Goal: Transaction & Acquisition: Purchase product/service

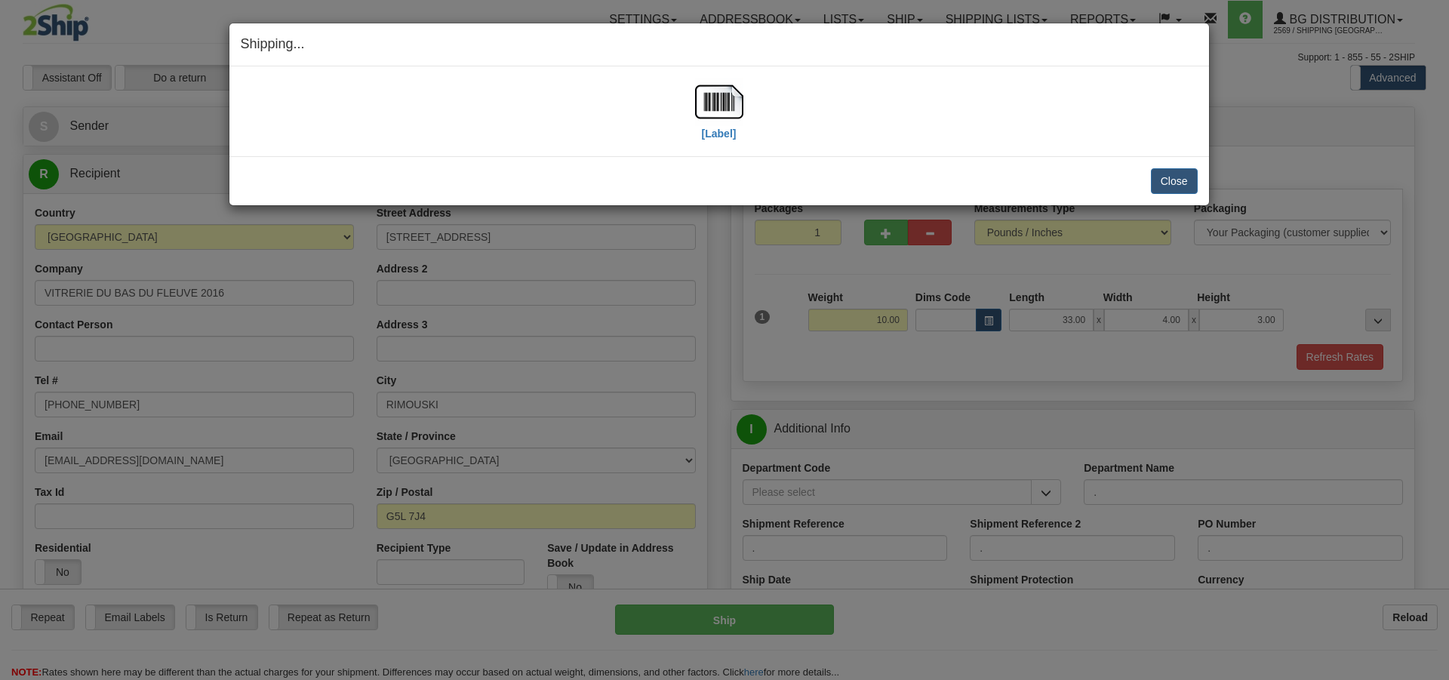
select select "2"
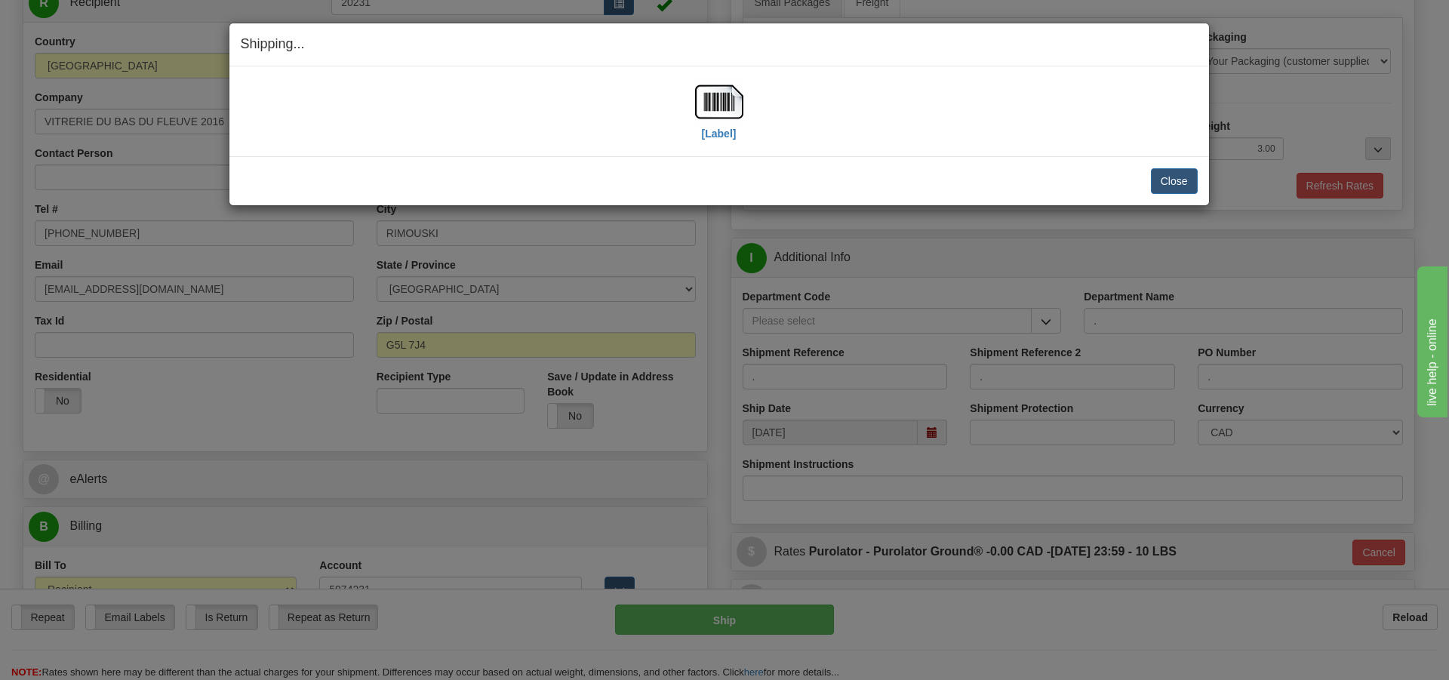
scroll to position [171, 0]
click at [1169, 178] on button "Close" at bounding box center [1174, 181] width 47 height 26
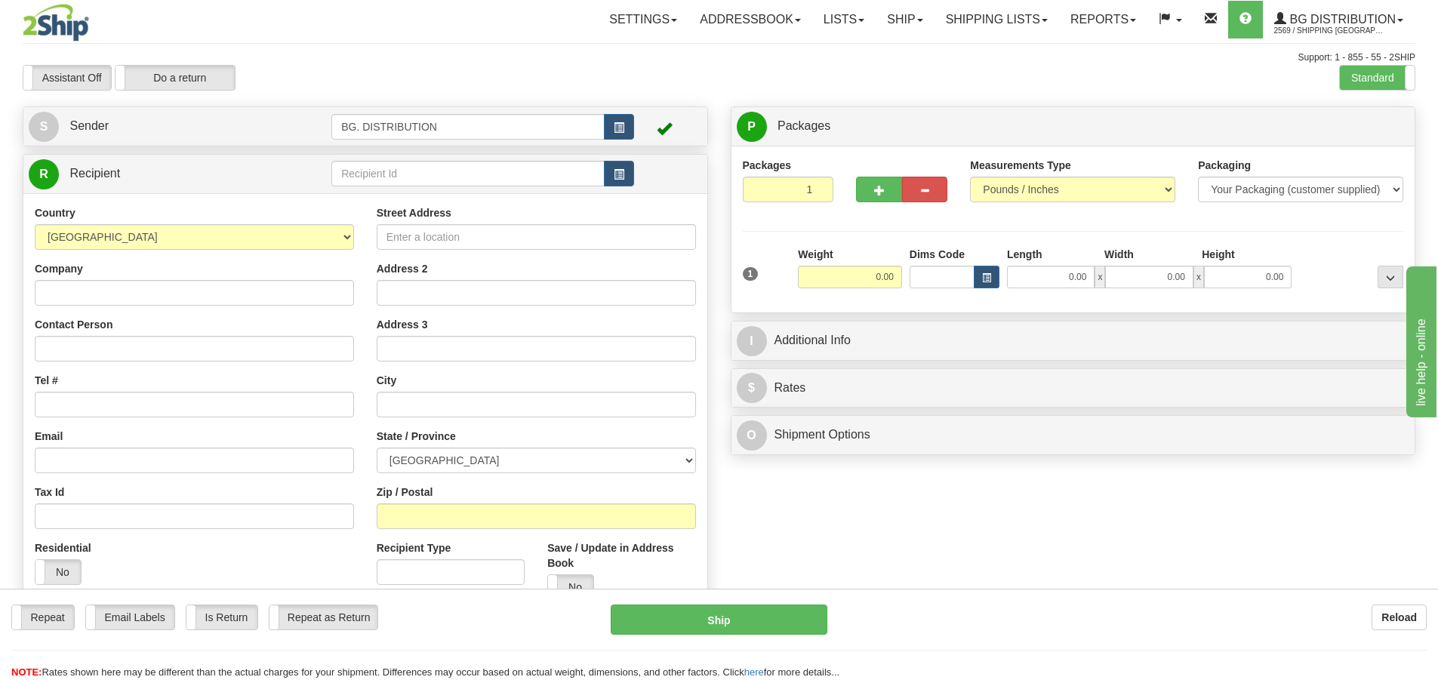
drag, startPoint x: 1080, startPoint y: 589, endPoint x: 1086, endPoint y: 540, distance: 49.4
click at [1092, 581] on form "Pre-print Ship Docs. Delete Close Consolidation Unit Close Consolidation Unit C…" at bounding box center [719, 435] width 1392 height 658
click at [1080, 529] on div "Create a label for the return Create Pickup Without Label S" at bounding box center [718, 396] width 1415 height 580
click at [429, 57] on div "Support: 1 - 855 - 55 - 2SHIP" at bounding box center [719, 57] width 1392 height 13
drag, startPoint x: 389, startPoint y: 171, endPoint x: 383, endPoint y: 167, distance: 8.2
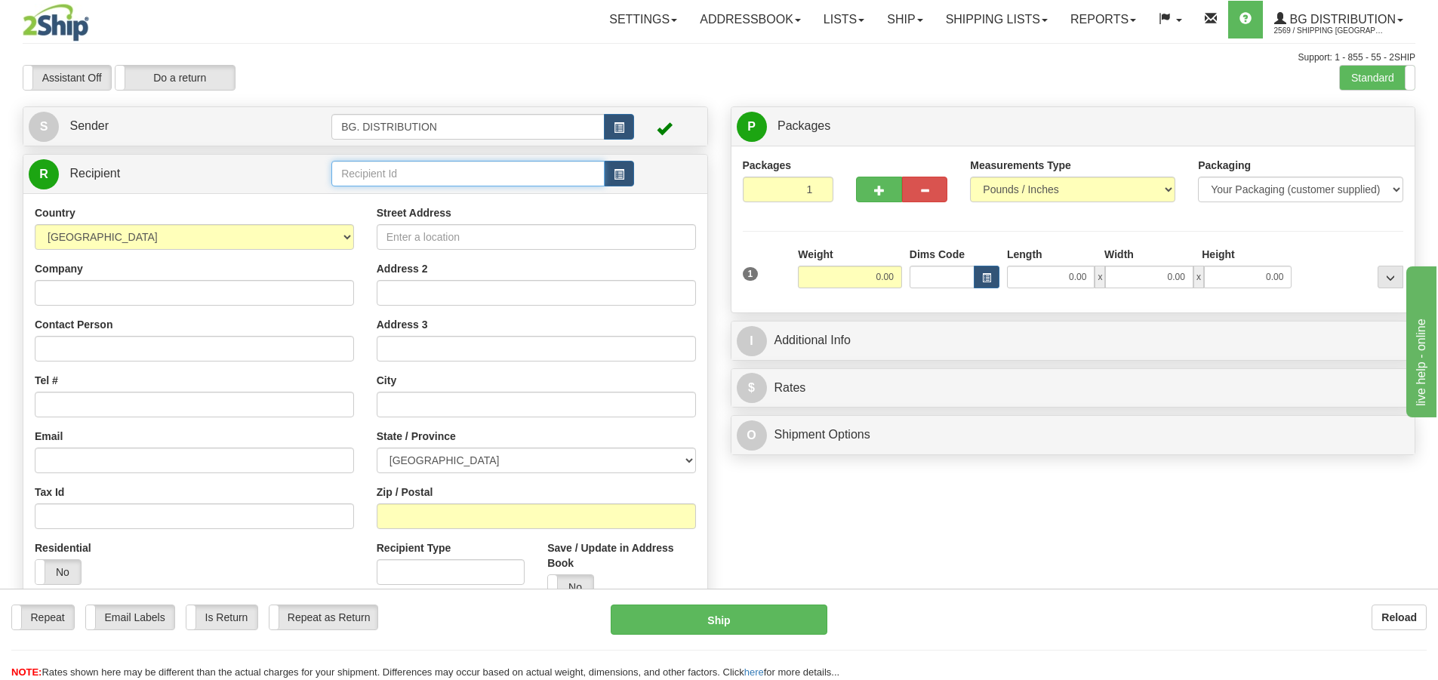
click at [389, 170] on input "text" at bounding box center [467, 174] width 273 height 26
type input "20064"
click button "Delete" at bounding box center [0, 0] width 0 height 0
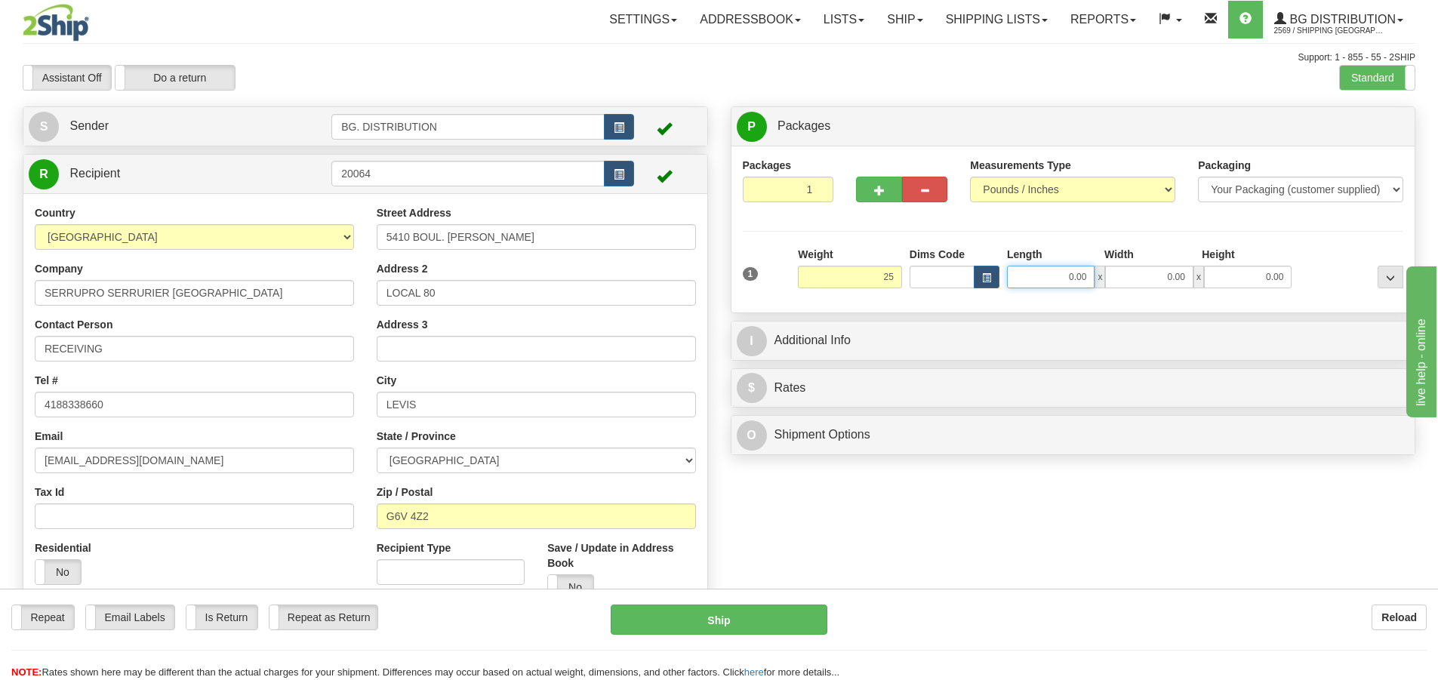
type input "25.00"
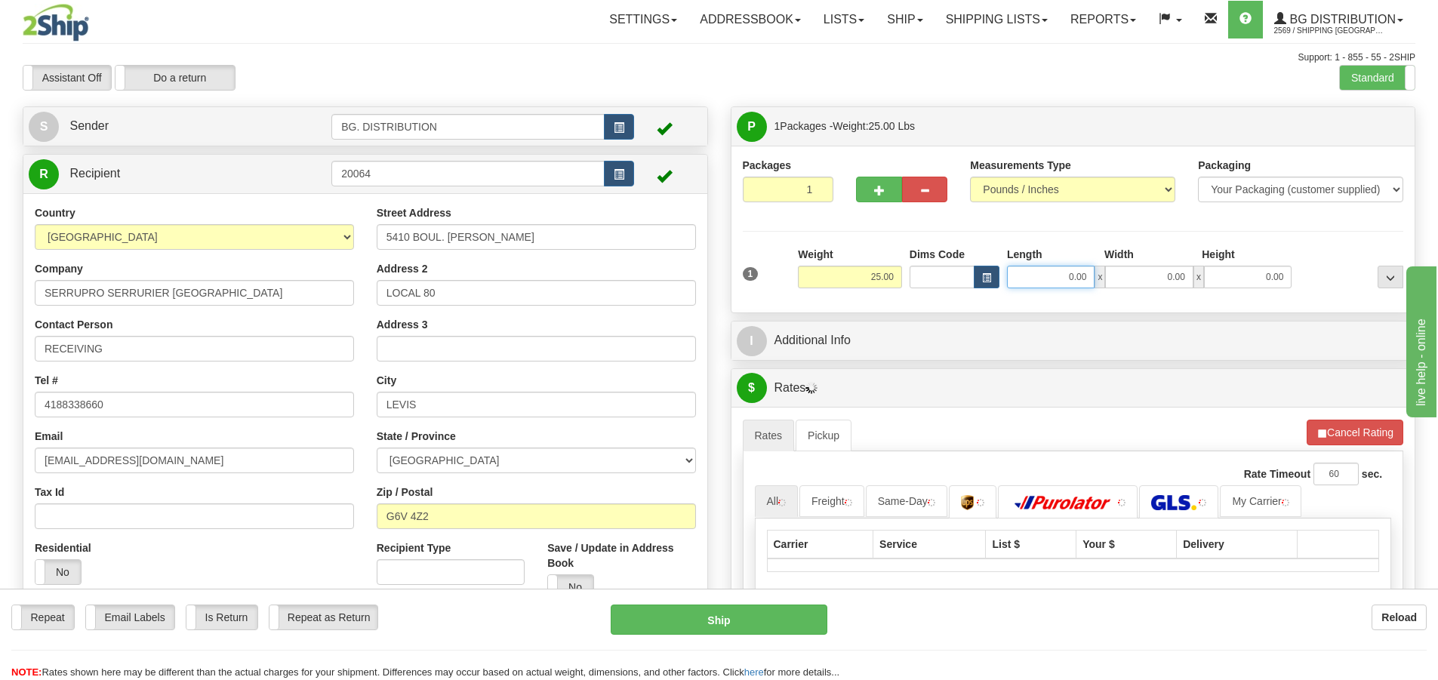
click at [1058, 282] on input "0.00" at bounding box center [1051, 277] width 88 height 23
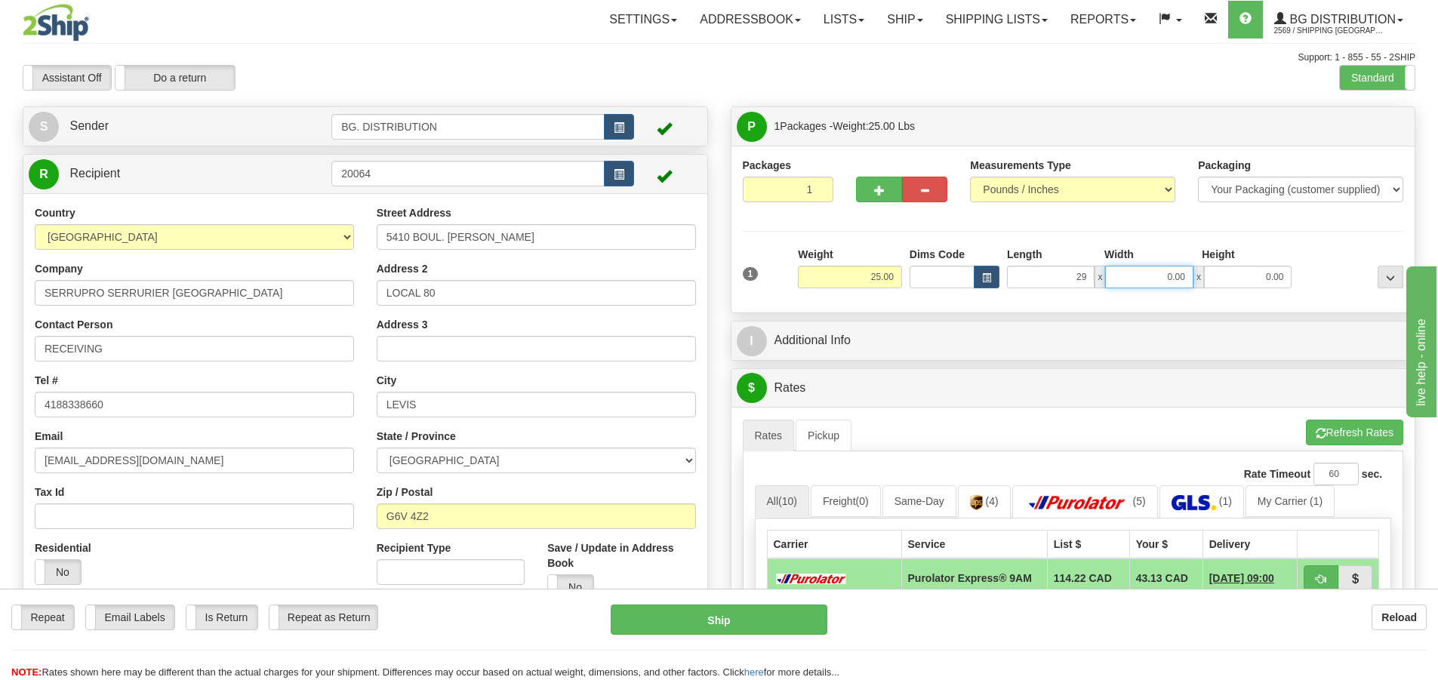
type input "29.00"
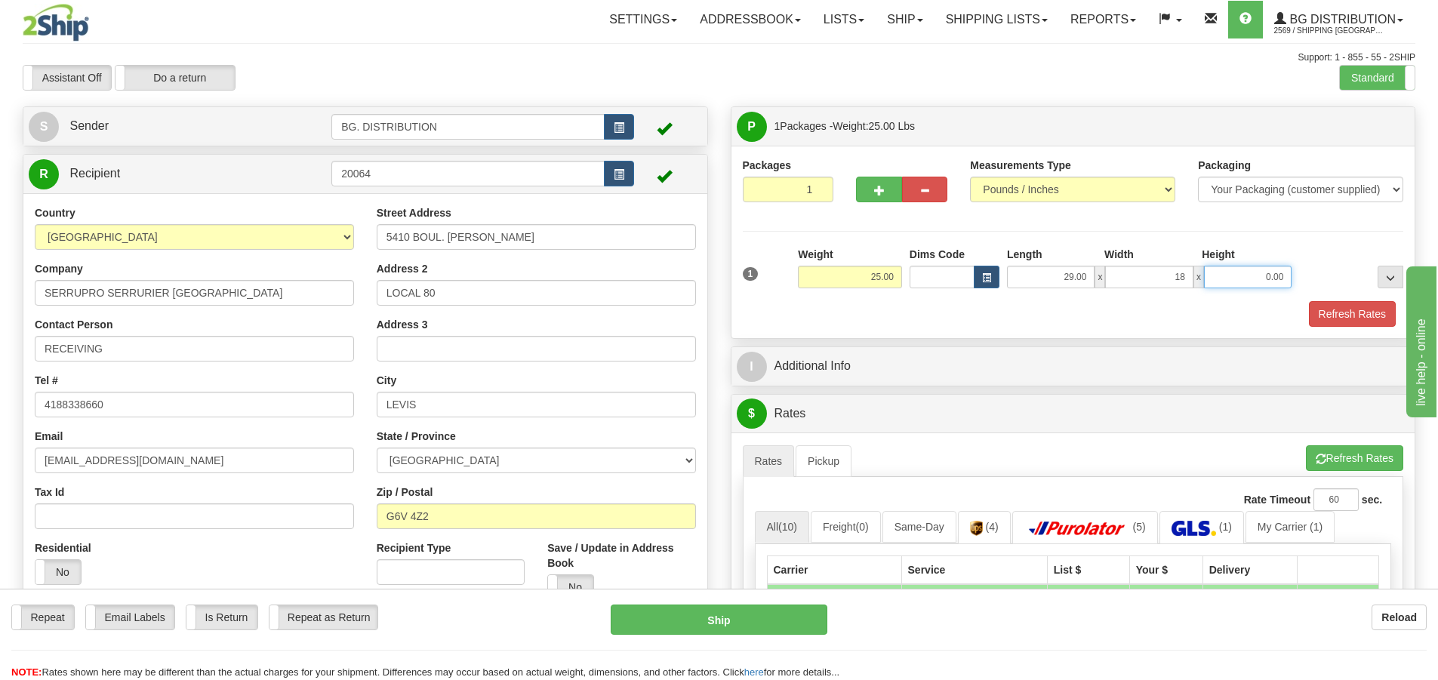
type input "18.00"
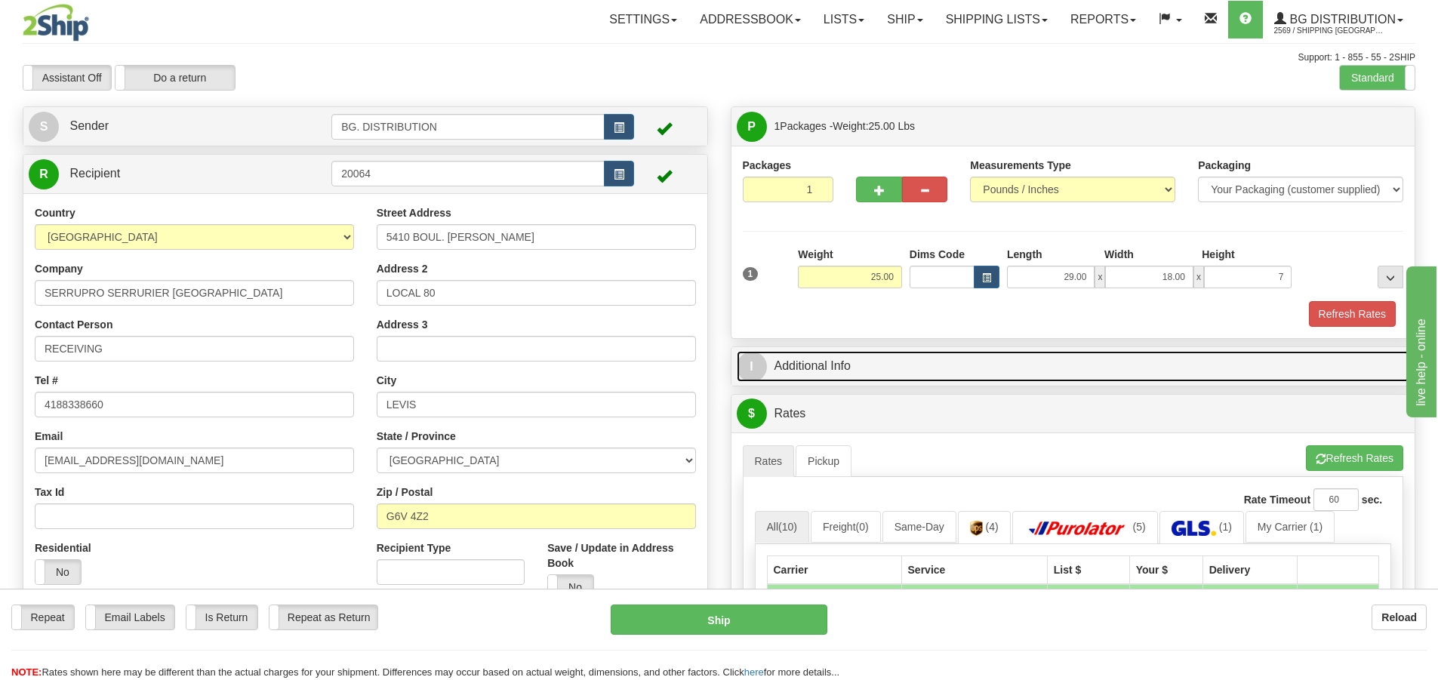
type input "7.00"
click at [772, 360] on link "I Additional Info" at bounding box center [1073, 366] width 673 height 31
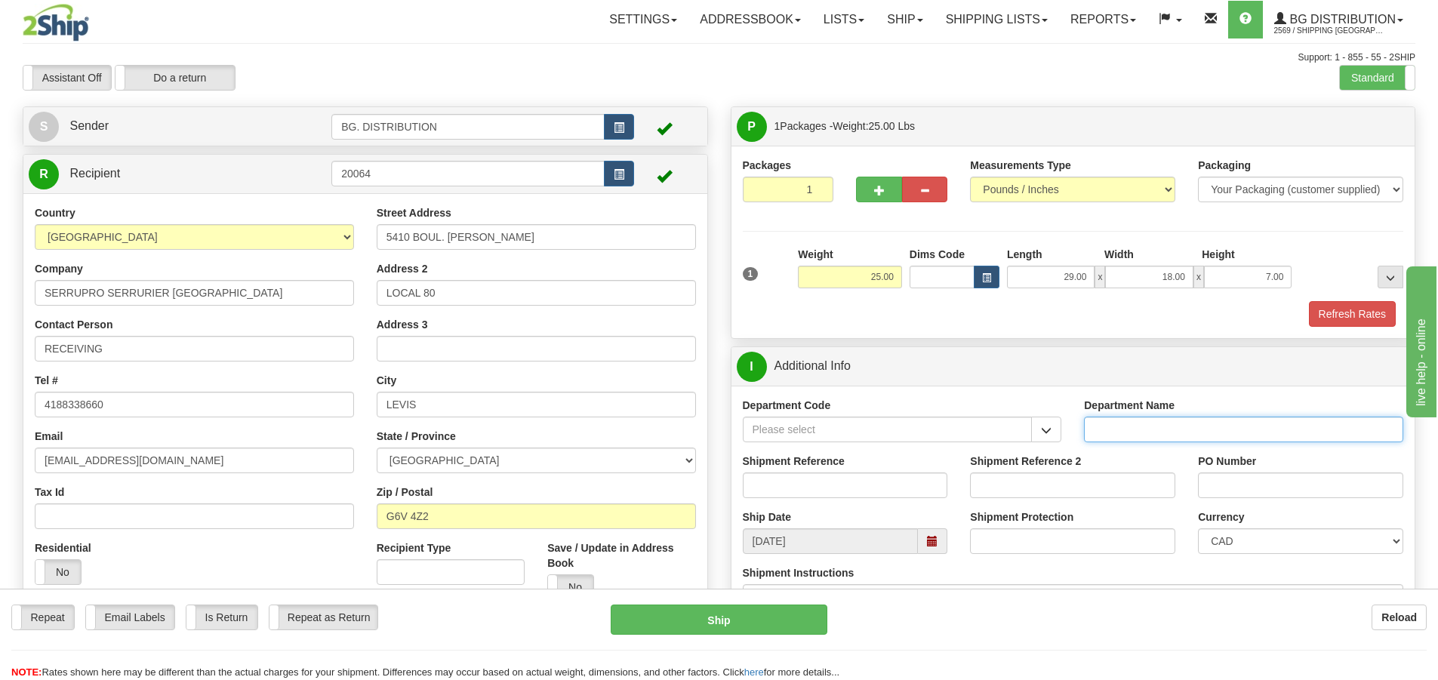
click at [1104, 425] on input "Department Name" at bounding box center [1243, 430] width 319 height 26
type input "."
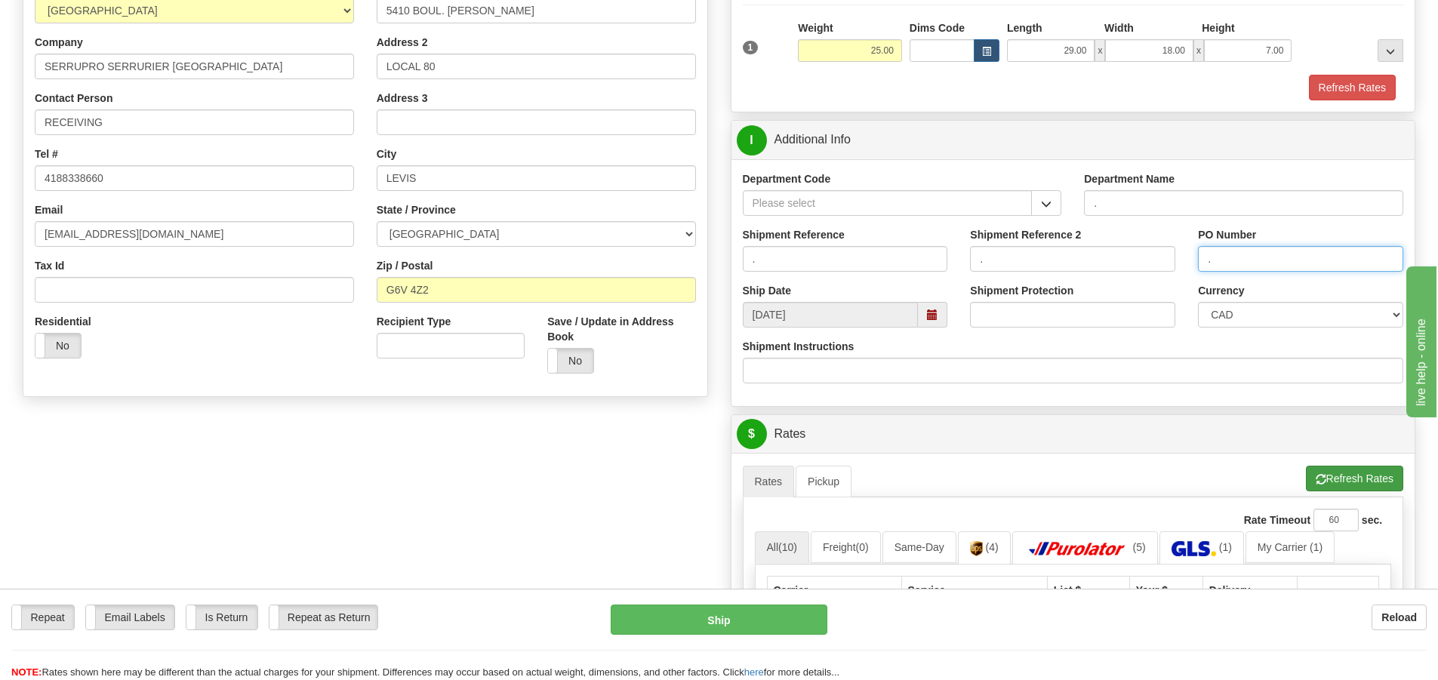
type input "."
click at [1383, 472] on button "Refresh Rates" at bounding box center [1354, 479] width 97 height 26
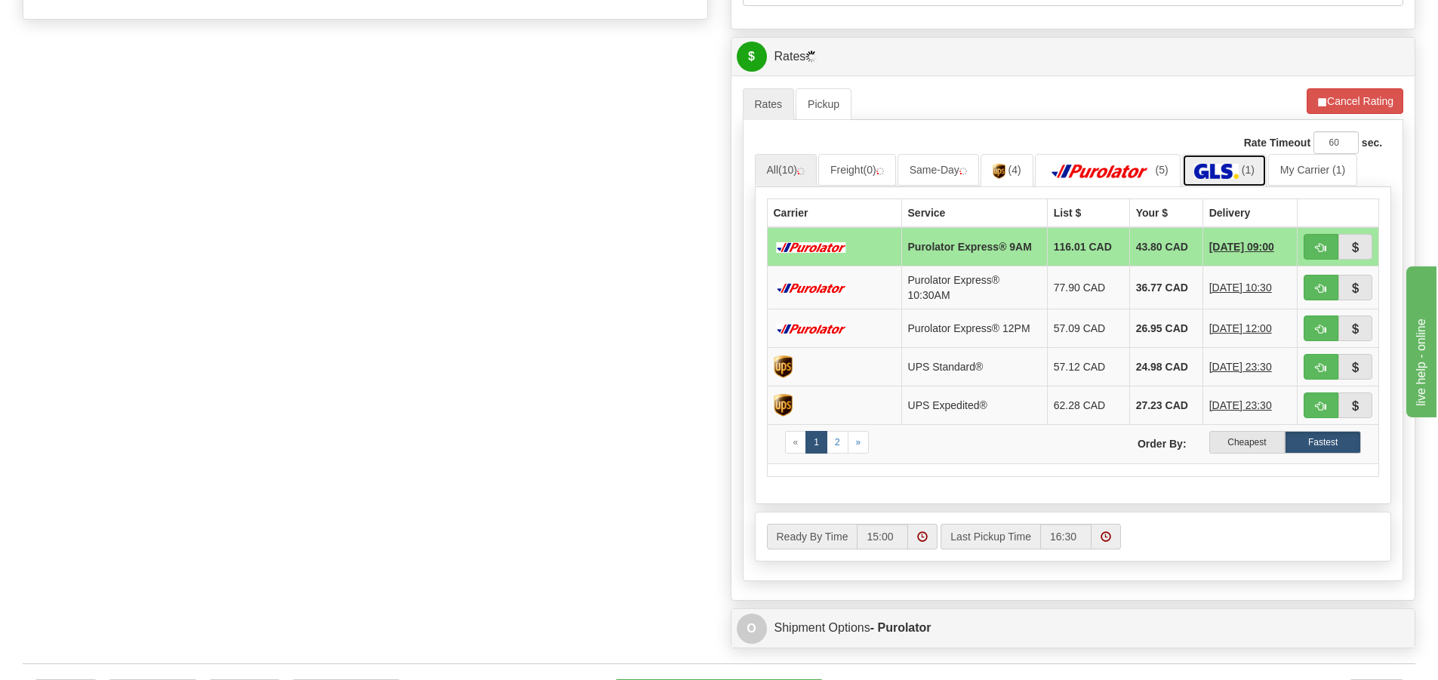
click at [1223, 165] on img at bounding box center [1216, 171] width 45 height 15
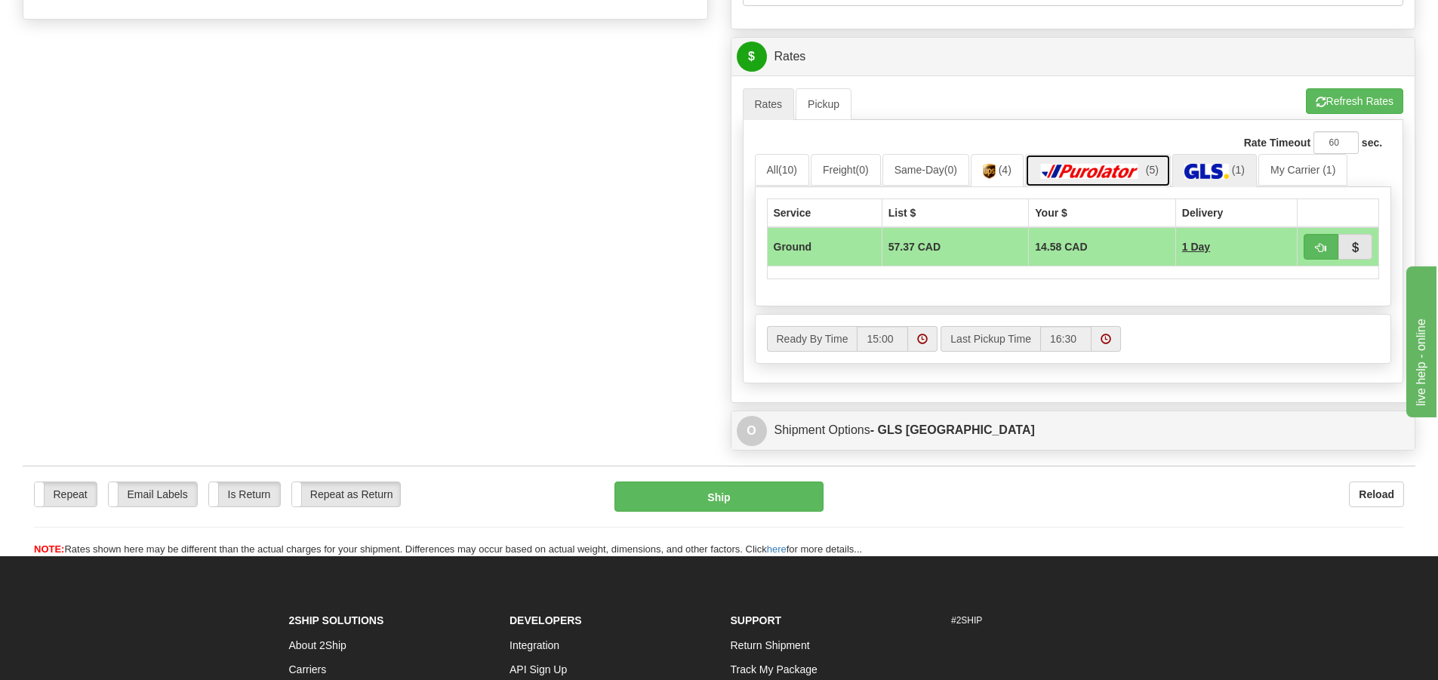
click at [1109, 168] on img at bounding box center [1090, 171] width 106 height 15
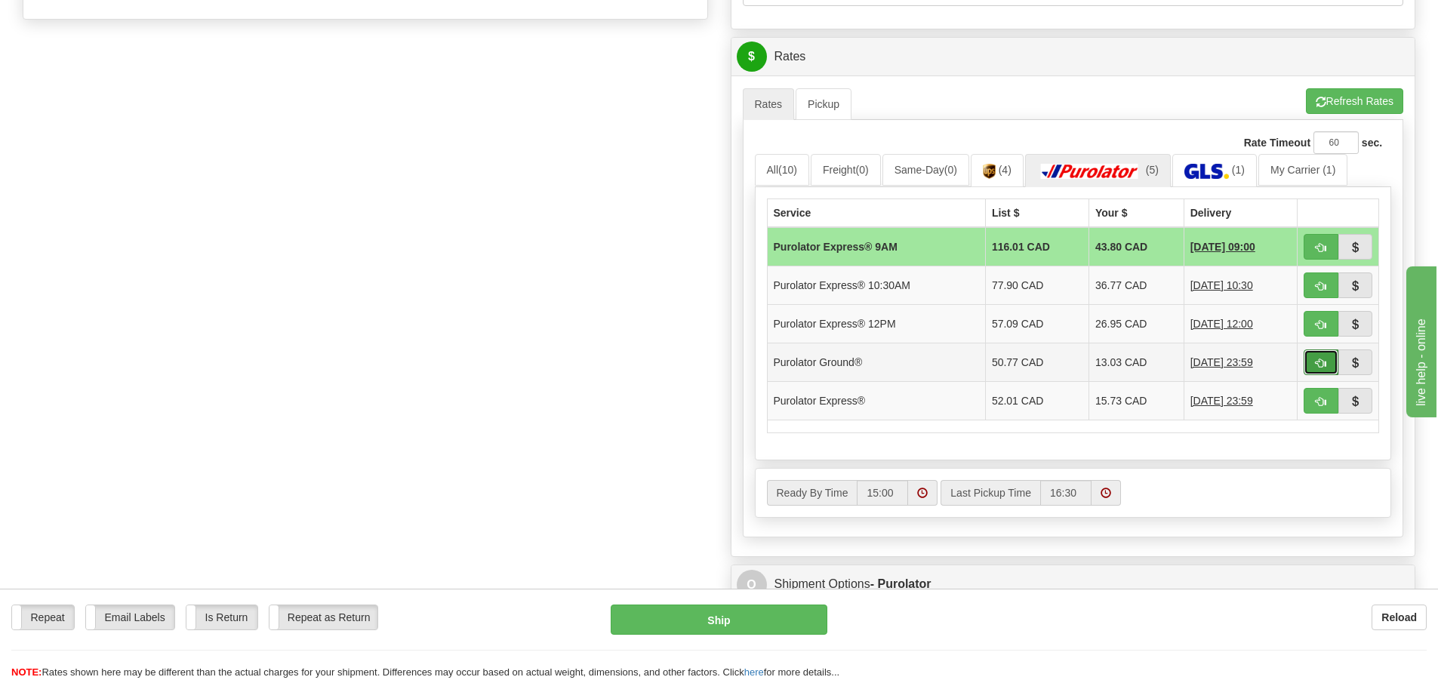
click at [1323, 362] on span "button" at bounding box center [1320, 363] width 11 height 10
type input "260"
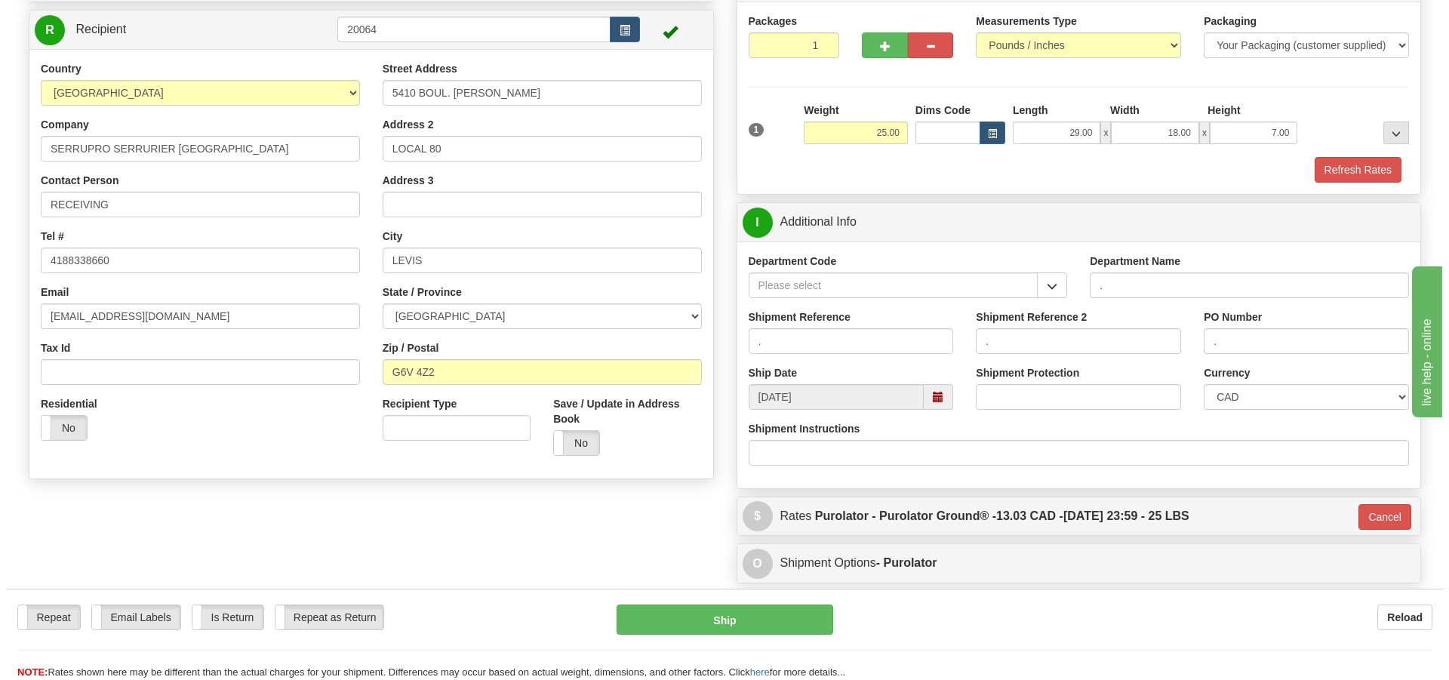
scroll to position [90, 0]
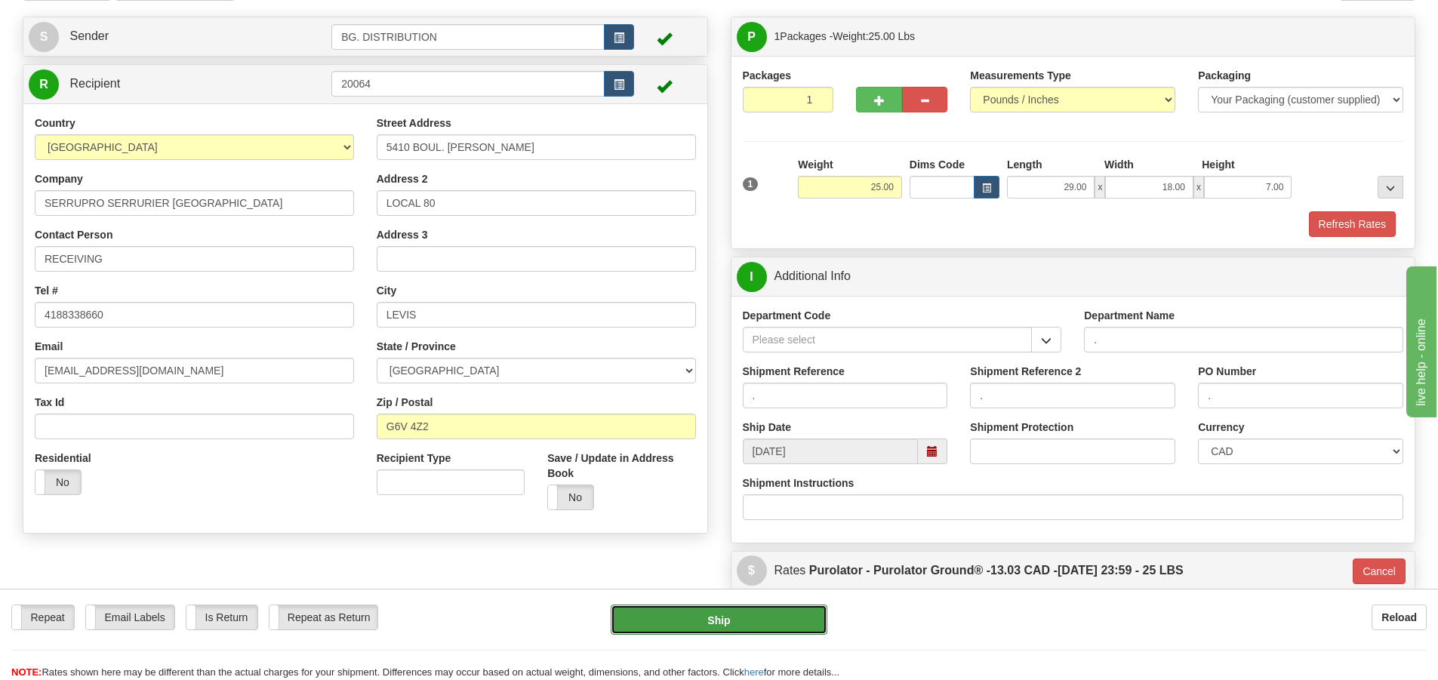
click at [793, 620] on button "Ship" at bounding box center [719, 620] width 217 height 30
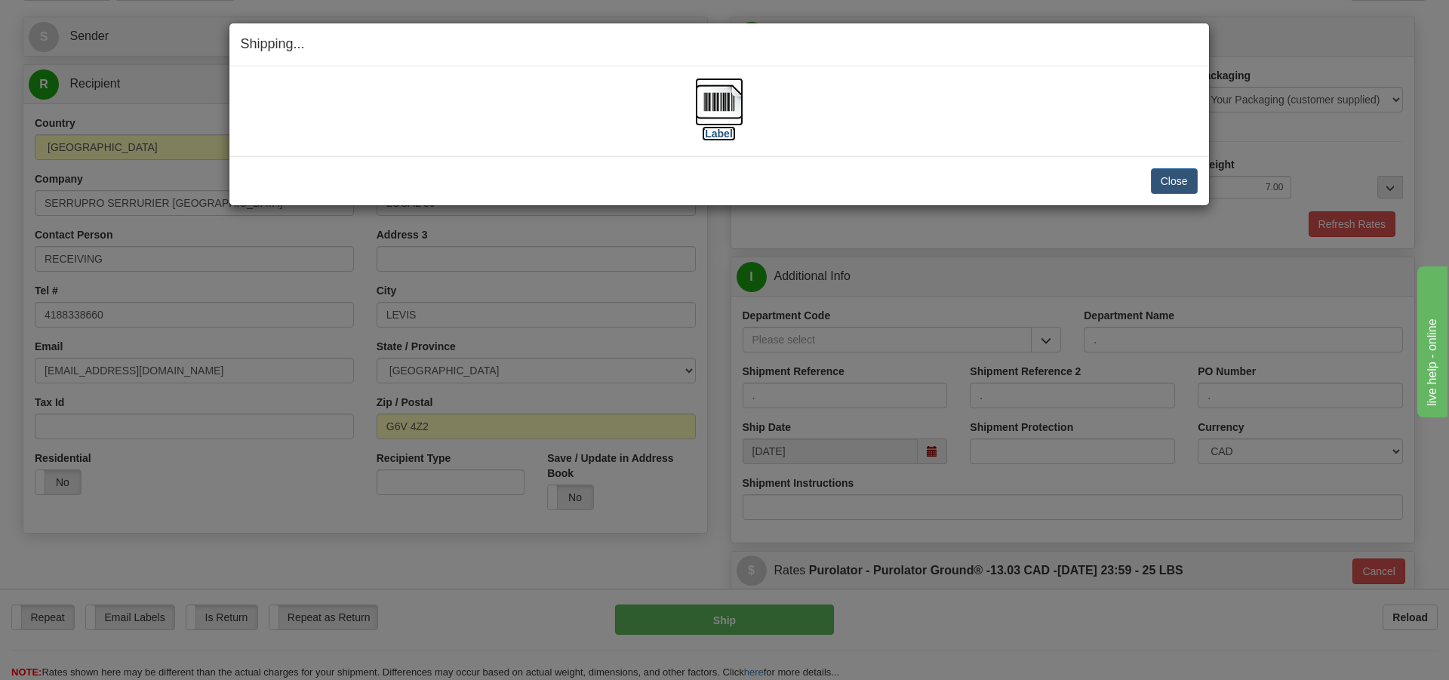
click at [722, 134] on label "[Label]" at bounding box center [719, 133] width 35 height 15
click at [1145, 181] on div "Close Cancel" at bounding box center [719, 181] width 957 height 26
click at [1149, 181] on div "Close Cancel" at bounding box center [719, 181] width 957 height 26
click at [1170, 174] on button "Close" at bounding box center [1174, 181] width 47 height 26
